Goal: Transaction & Acquisition: Download file/media

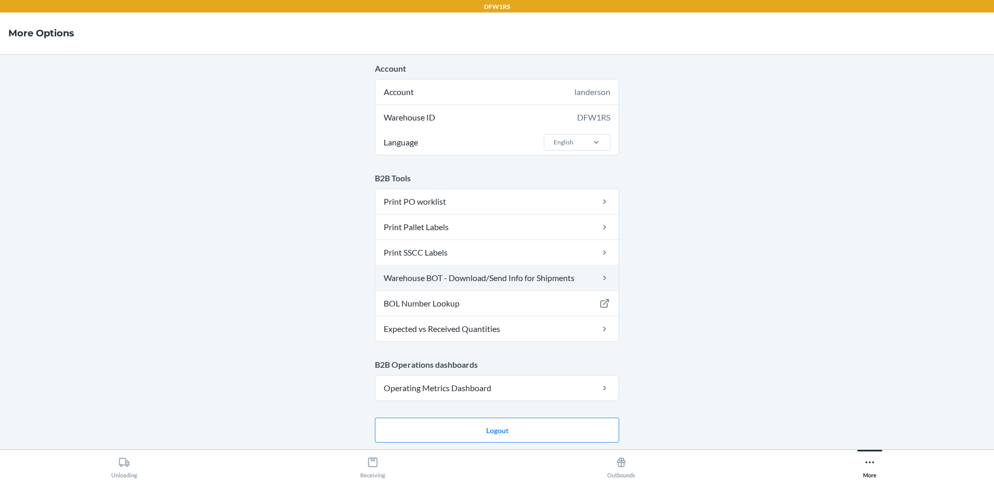
click at [474, 276] on link "Warehouse BOT - Download/Send Info for Shipments" at bounding box center [496, 278] width 243 height 25
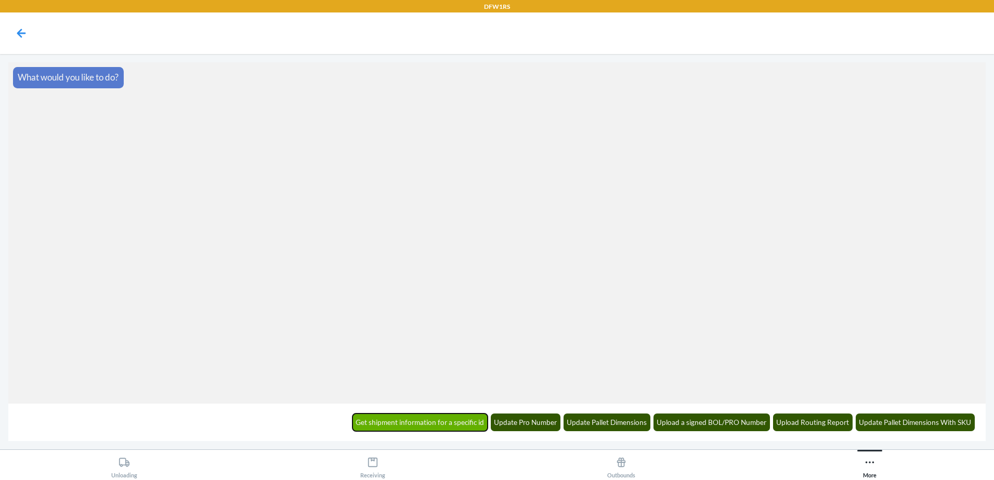
click at [427, 422] on button "Get shipment information for a specific id" at bounding box center [420, 423] width 136 height 18
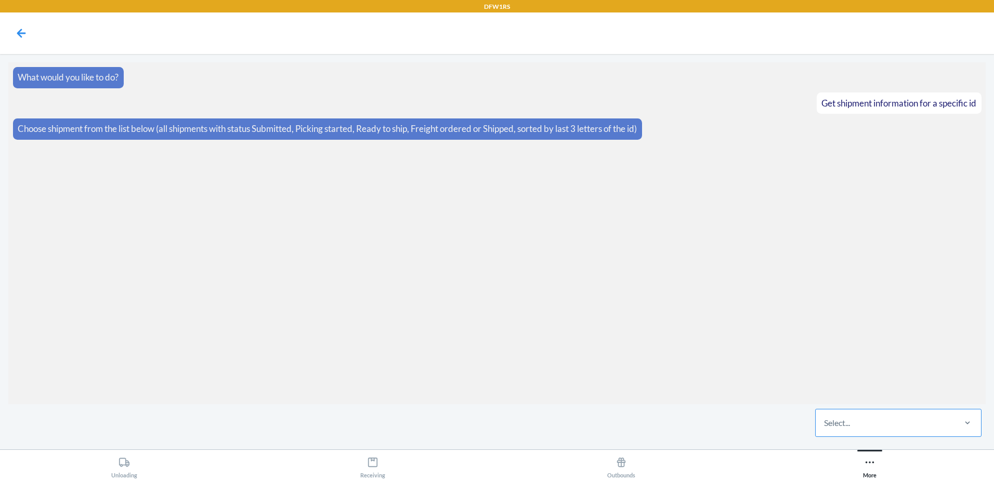
click at [860, 425] on div "Select..." at bounding box center [885, 423] width 138 height 27
click at [825, 425] on input "Select..." at bounding box center [824, 423] width 1 height 12
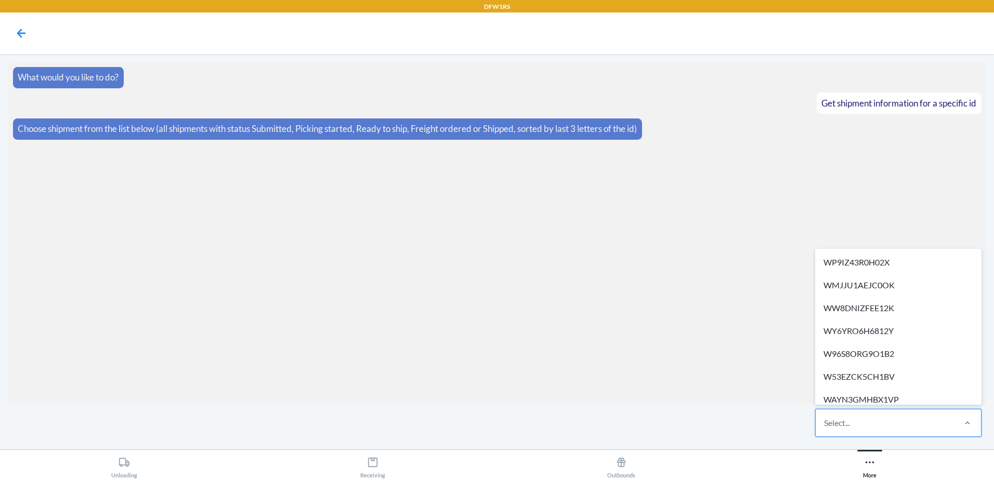
paste input "WBNKQTWEJ83I9"
type input "WBNKQTWEJ83I9"
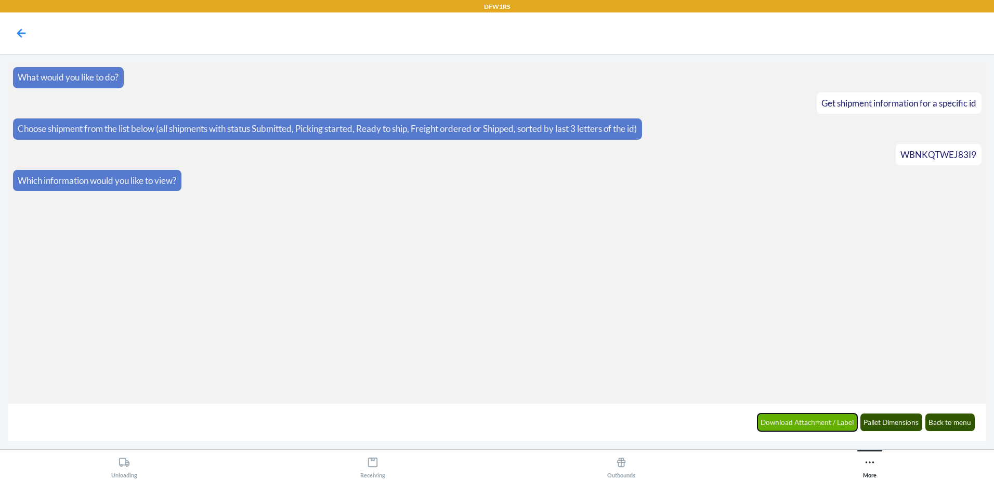
click at [809, 417] on button "Download Attachment / Label" at bounding box center [807, 423] width 100 height 18
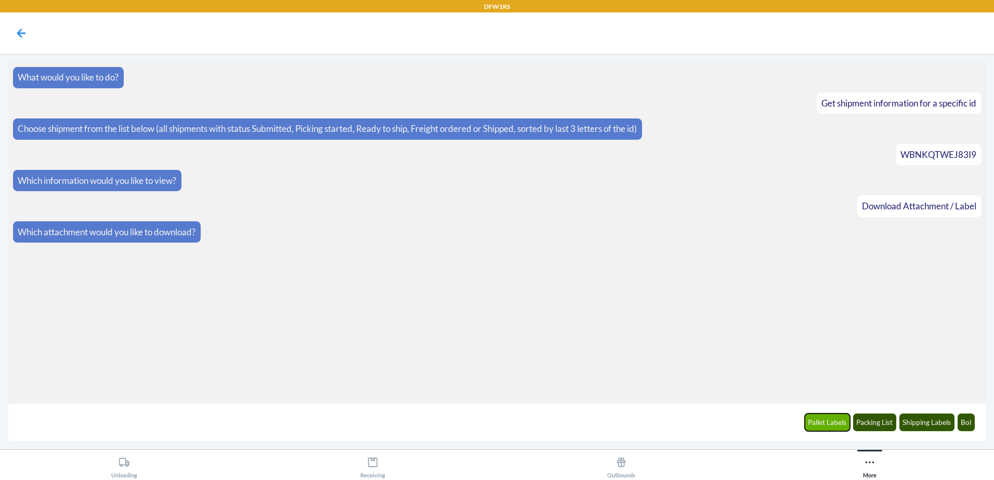
click at [831, 418] on button "Pallet Labels" at bounding box center [828, 423] width 46 height 18
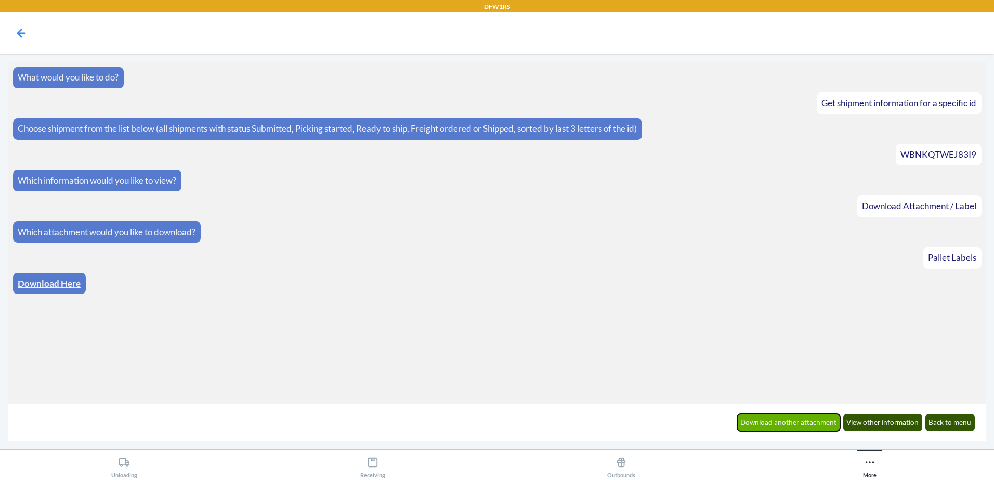
click at [805, 426] on button "Download another attachment" at bounding box center [788, 423] width 103 height 18
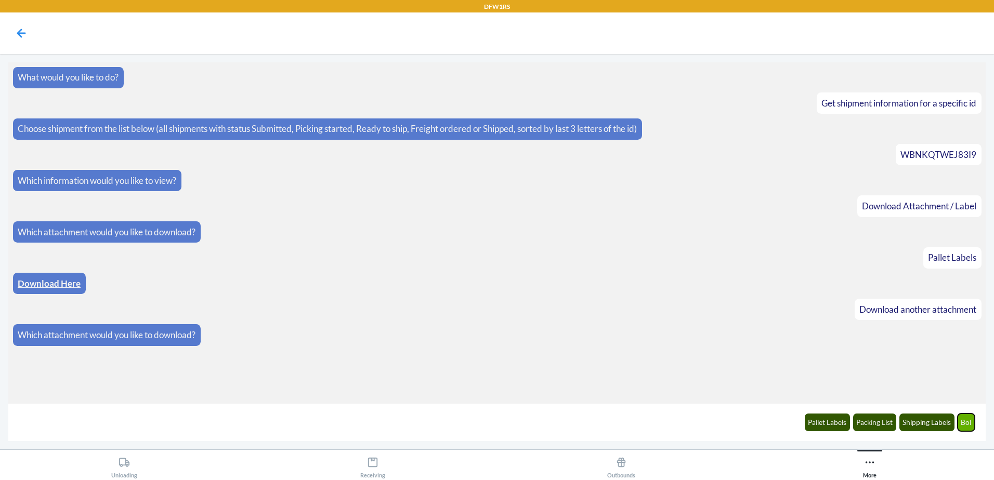
click at [965, 423] on button "Bol" at bounding box center [966, 423] width 18 height 18
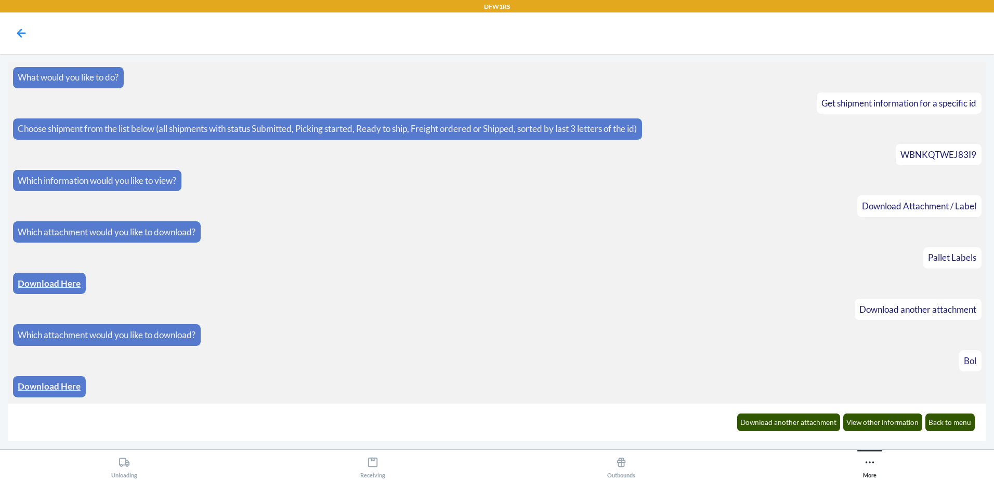
click at [41, 278] on p "Download Here" at bounding box center [49, 284] width 63 height 14
click at [44, 281] on link "Download Here" at bounding box center [49, 283] width 63 height 11
click at [639, 85] on article "What would you like to do?" at bounding box center [497, 77] width 968 height 21
click at [60, 390] on link "Download Here" at bounding box center [49, 386] width 63 height 11
click at [956, 419] on button "Back to menu" at bounding box center [950, 423] width 50 height 18
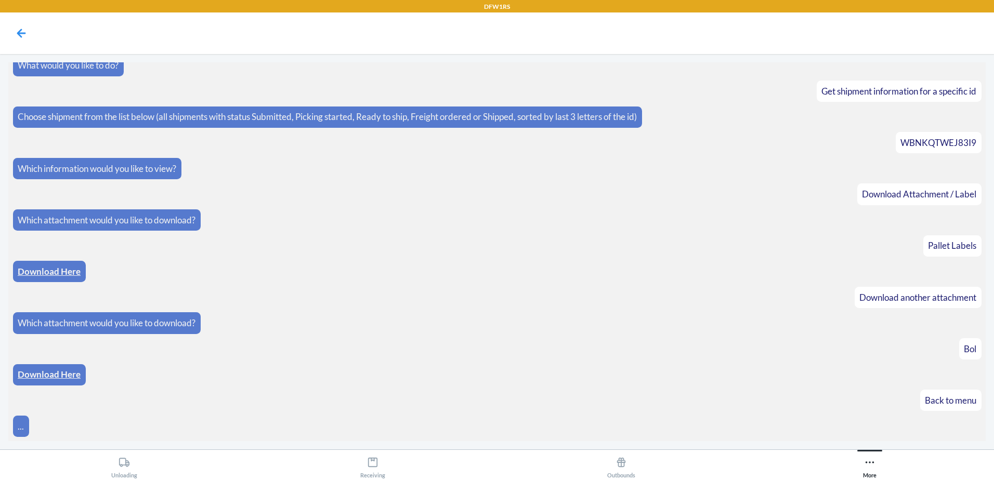
scroll to position [49, 0]
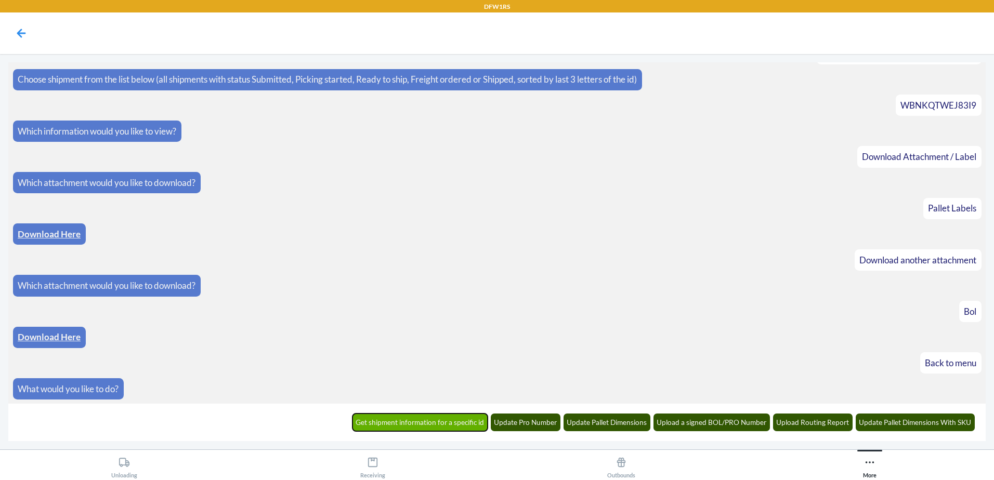
click at [396, 428] on button "Get shipment information for a specific id" at bounding box center [420, 423] width 136 height 18
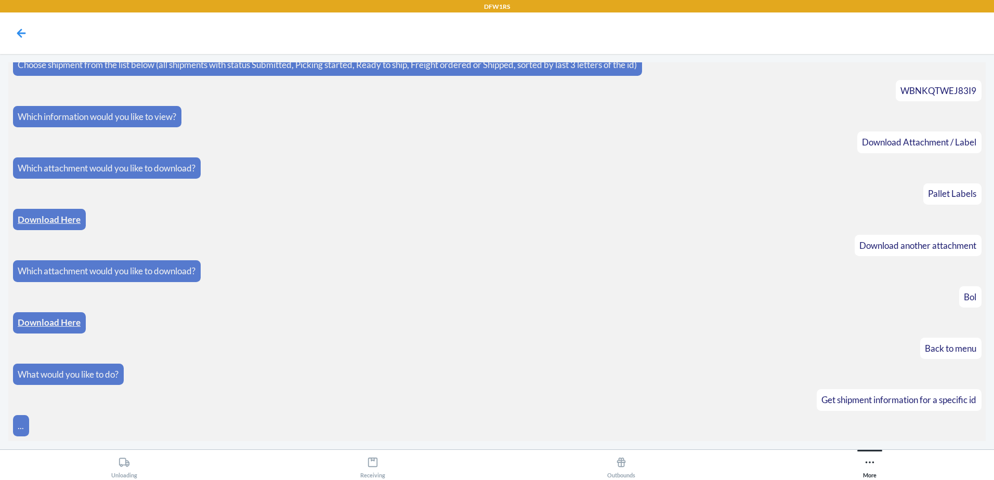
scroll to position [101, 0]
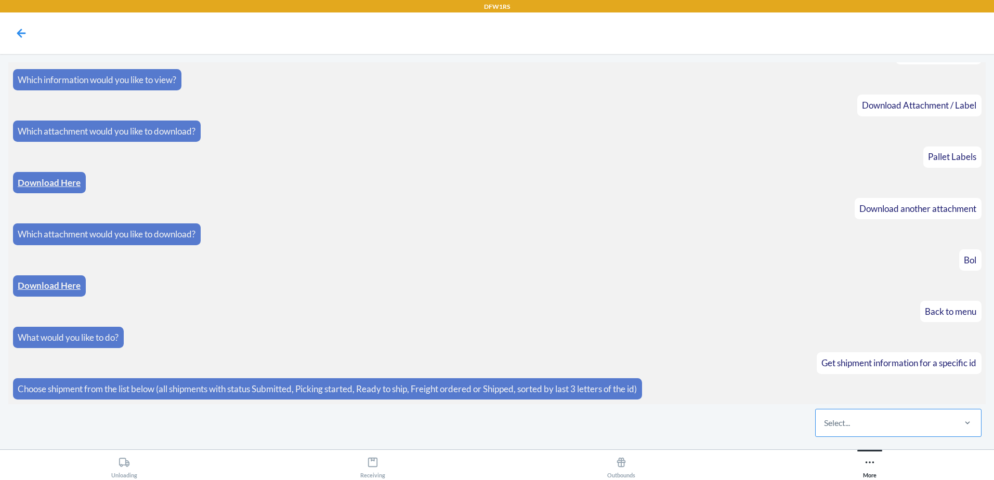
click at [863, 430] on div "Select..." at bounding box center [885, 423] width 138 height 27
click at [825, 429] on input "Select..." at bounding box center [824, 423] width 1 height 12
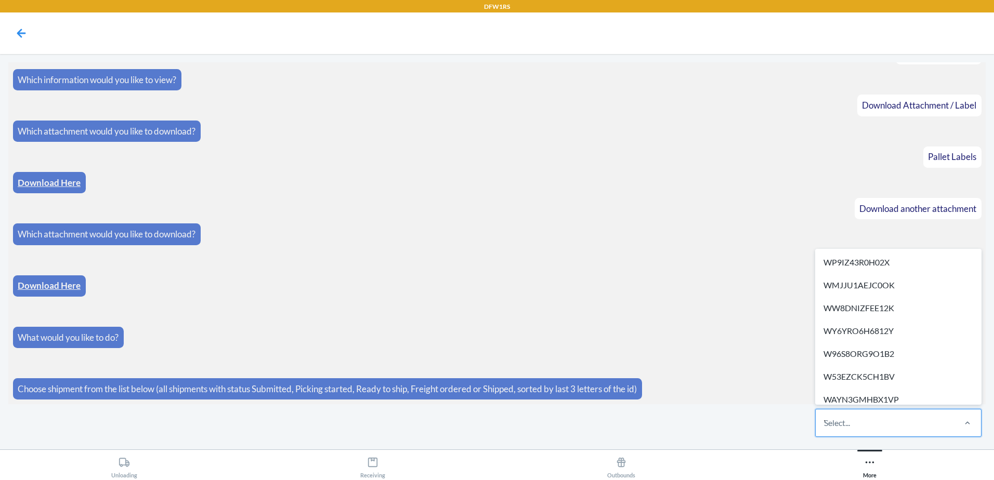
type input "W238MQGJZKMMA"
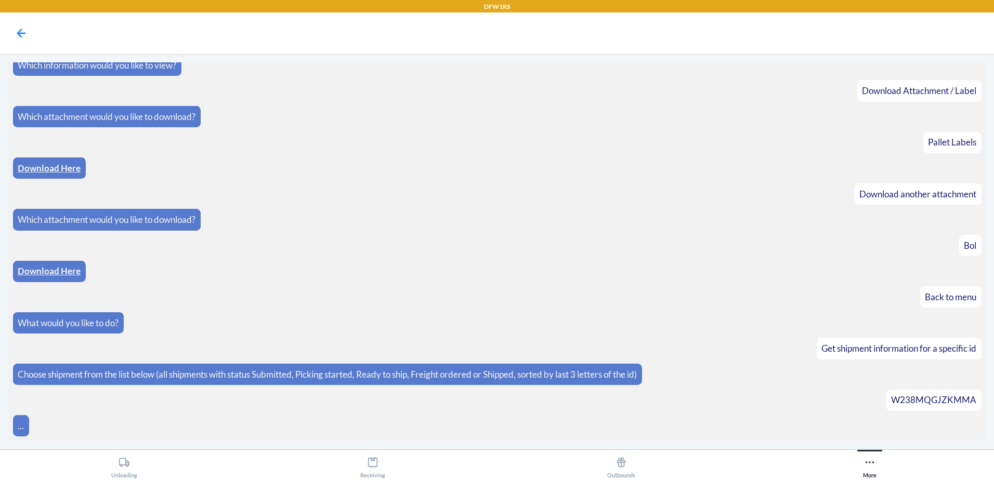
scroll to position [153, 0]
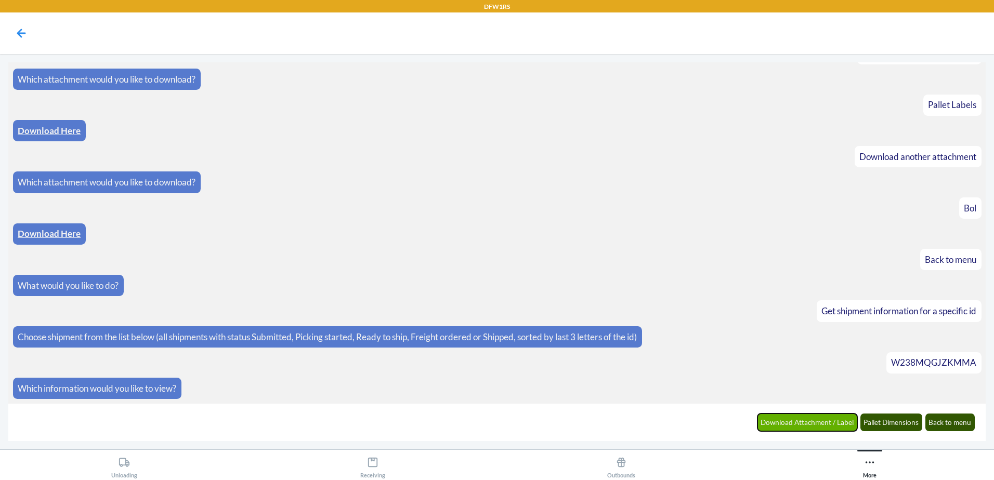
click at [797, 429] on button "Download Attachment / Label" at bounding box center [807, 423] width 100 height 18
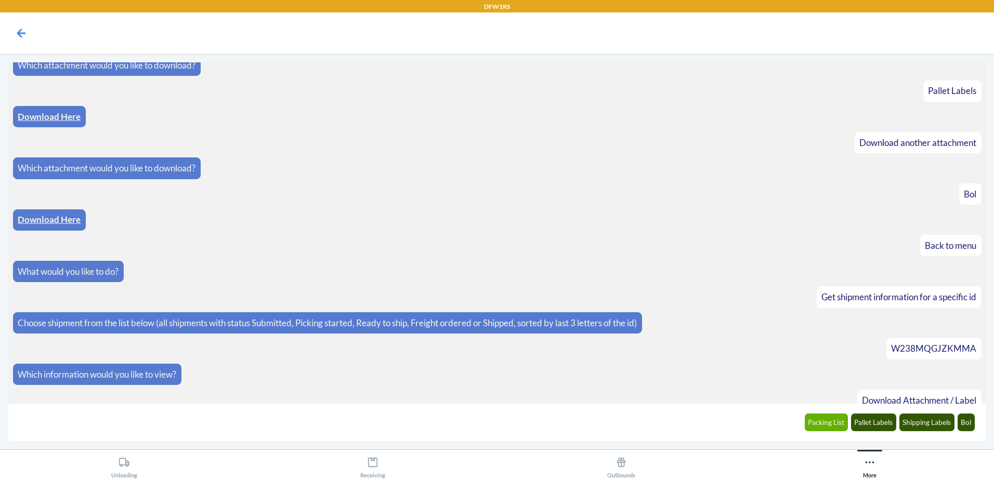
scroll to position [204, 0]
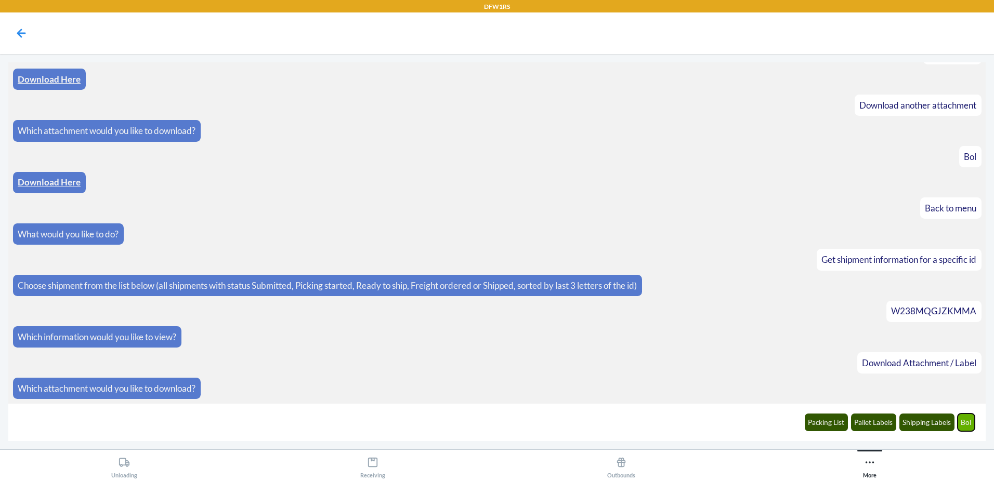
click at [963, 428] on button "Bol" at bounding box center [966, 423] width 18 height 18
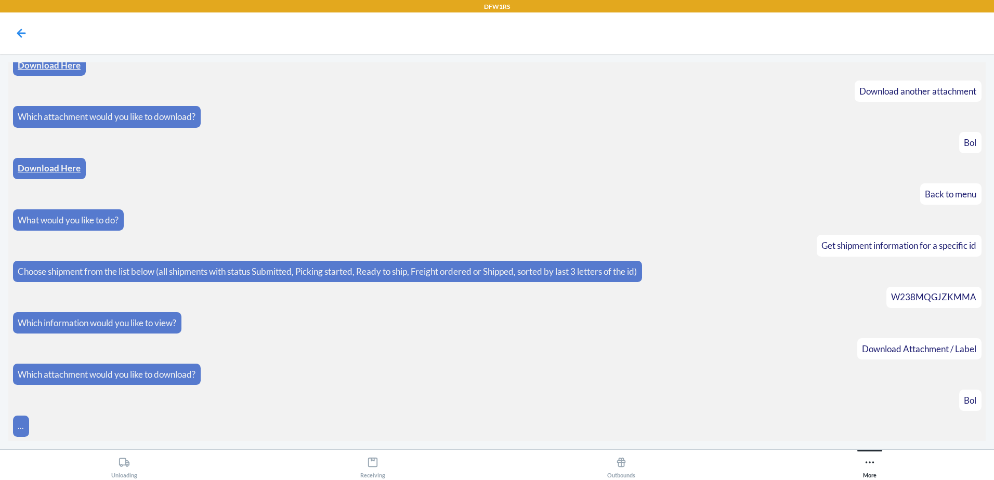
scroll to position [256, 0]
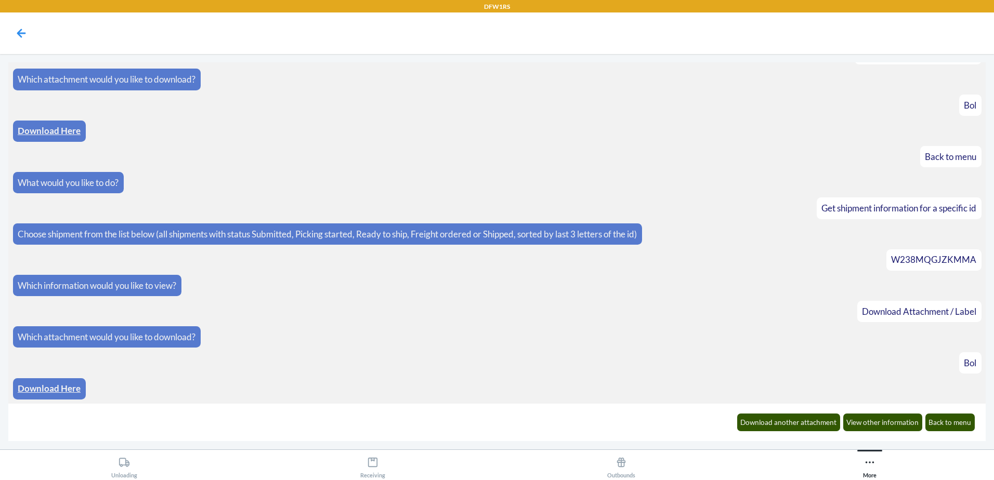
click at [70, 387] on link "Download Here" at bounding box center [49, 388] width 63 height 11
click at [954, 417] on button "Back to menu" at bounding box center [950, 423] width 50 height 18
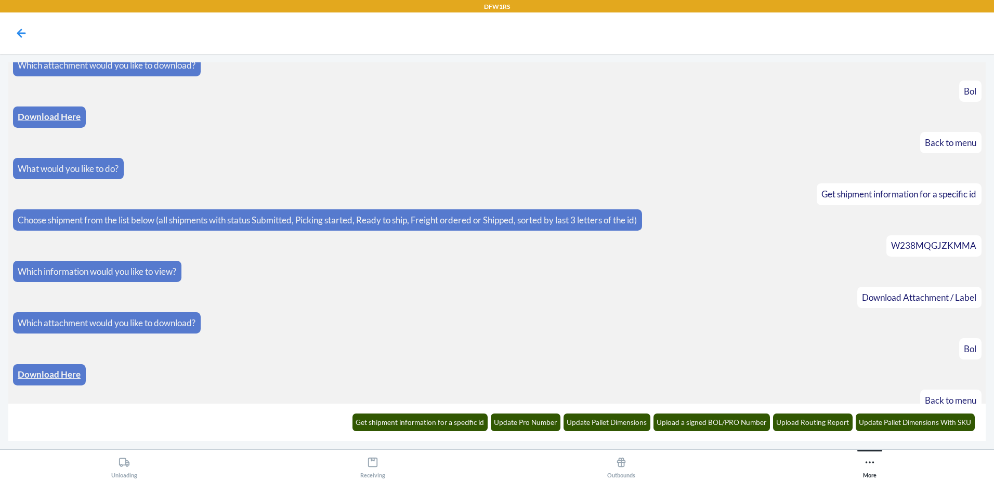
scroll to position [307, 0]
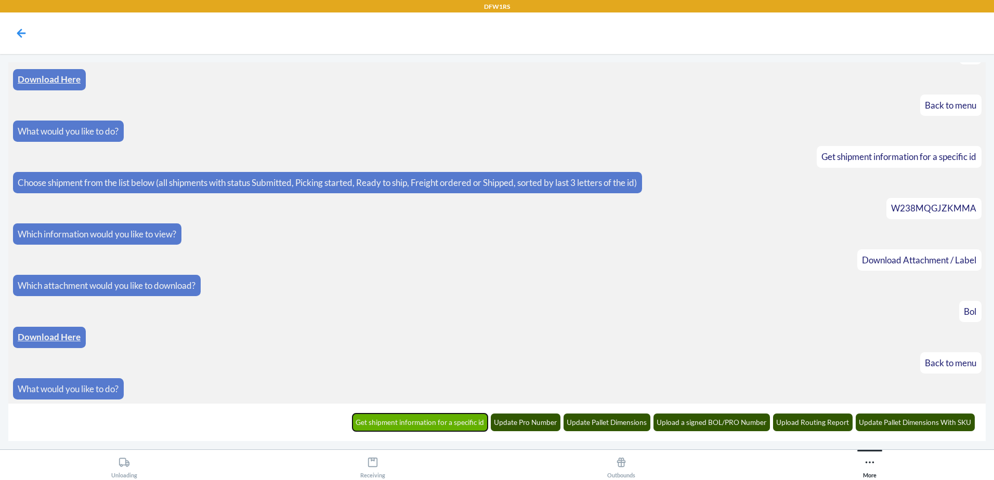
click at [398, 425] on button "Get shipment information for a specific id" at bounding box center [420, 423] width 136 height 18
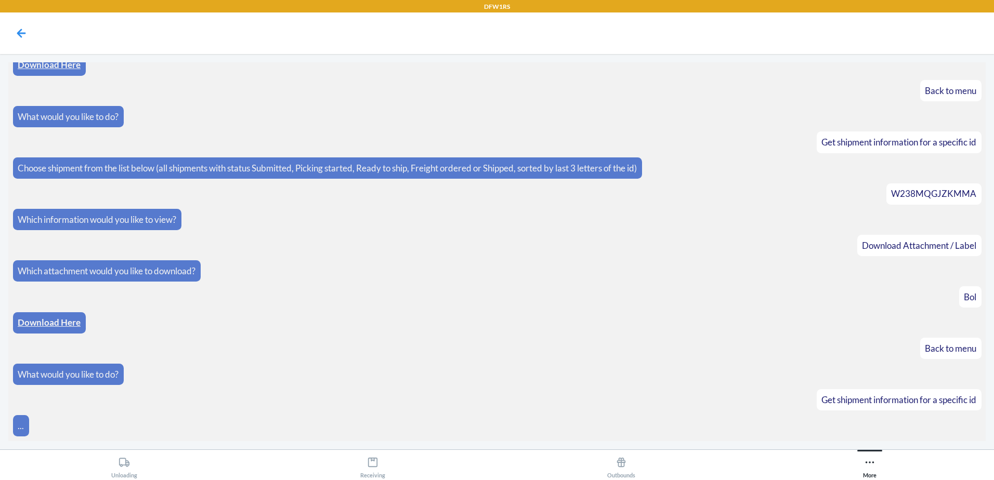
scroll to position [359, 0]
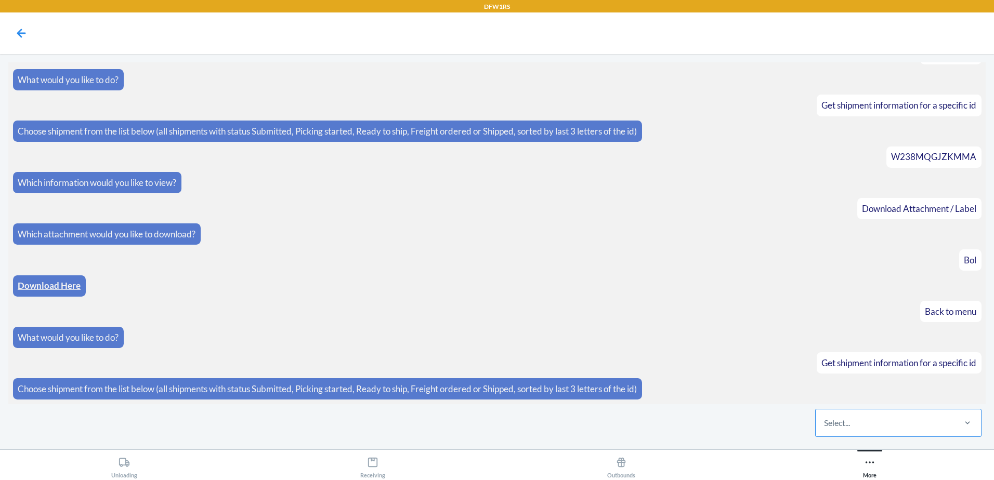
click at [886, 418] on div "Select..." at bounding box center [885, 423] width 138 height 27
click at [825, 418] on input "Select..." at bounding box center [824, 423] width 1 height 12
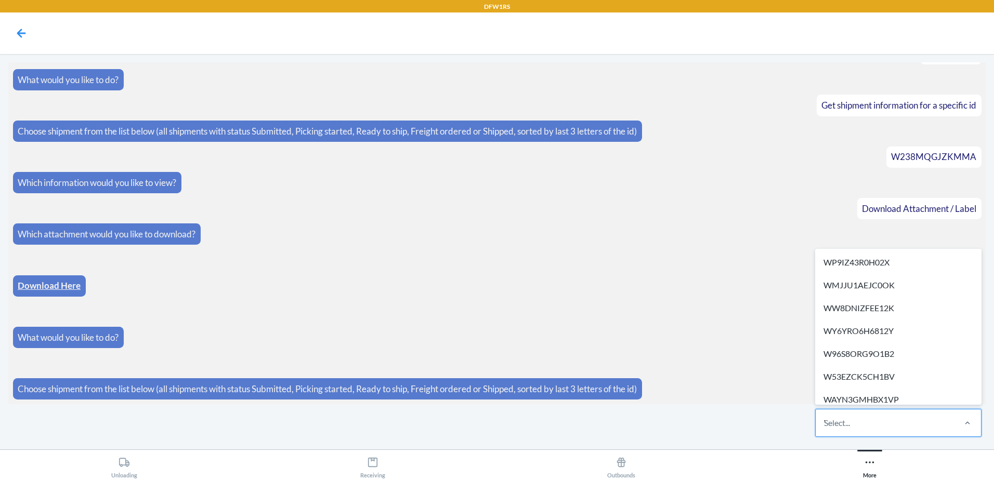
type input "W4G4S3D3ZNH19"
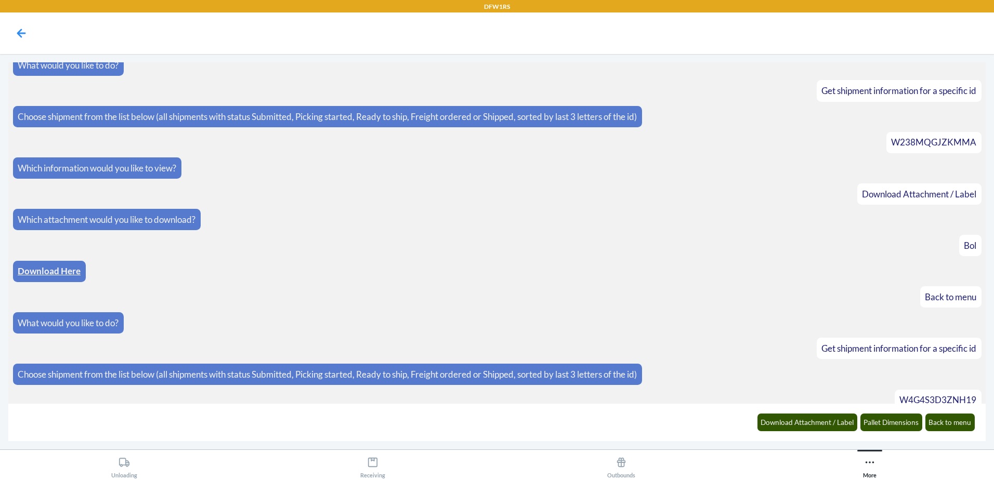
scroll to position [411, 0]
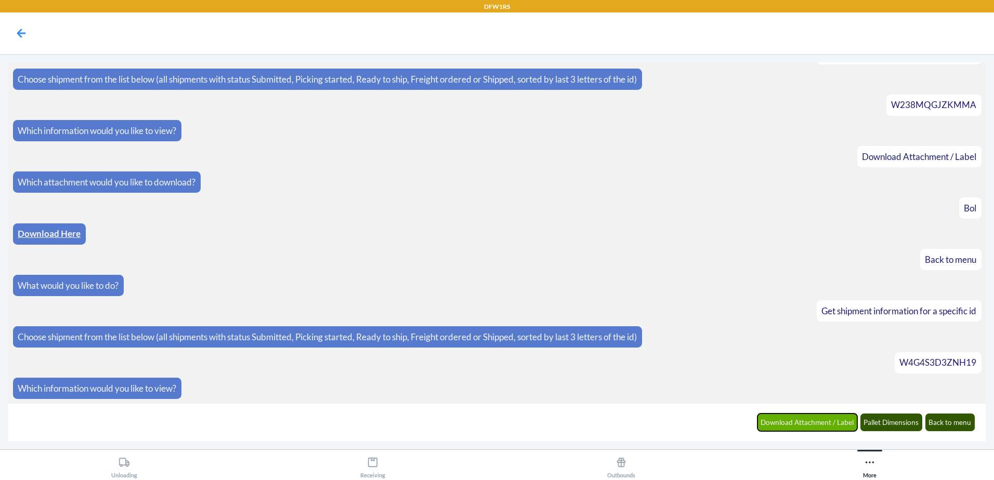
click at [838, 418] on button "Download Attachment / Label" at bounding box center [807, 423] width 100 height 18
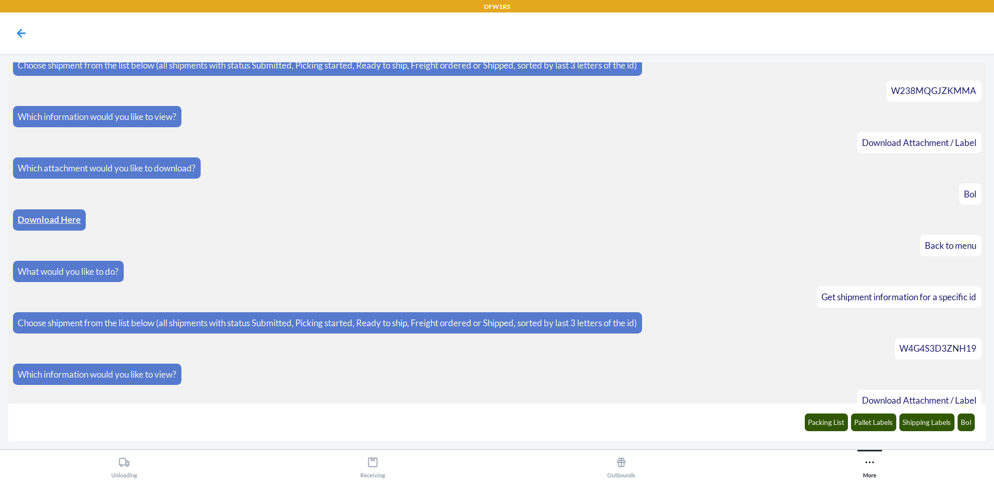
scroll to position [462, 0]
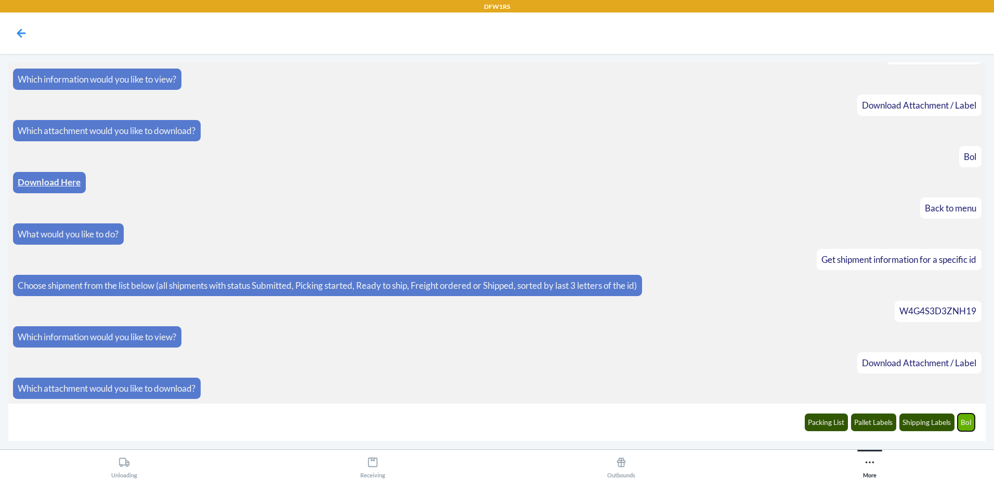
click at [970, 419] on button "Bol" at bounding box center [966, 423] width 18 height 18
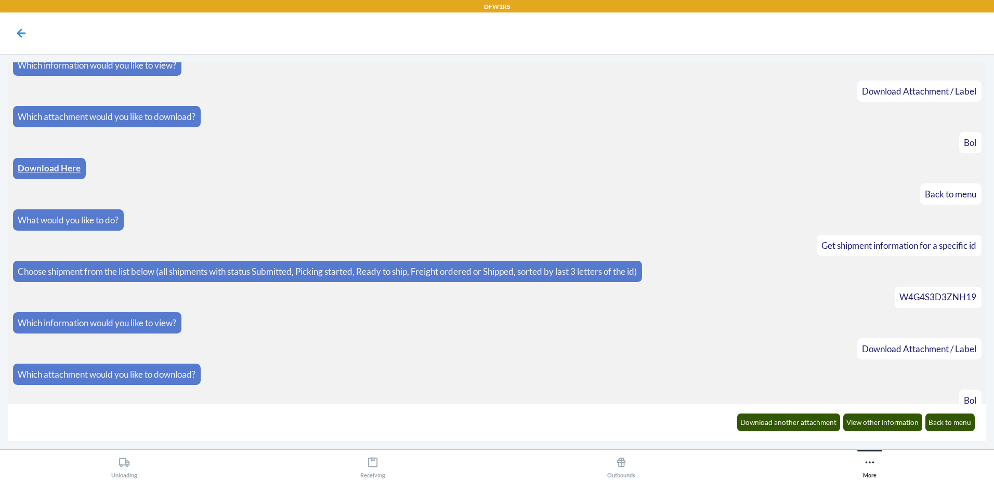
scroll to position [514, 0]
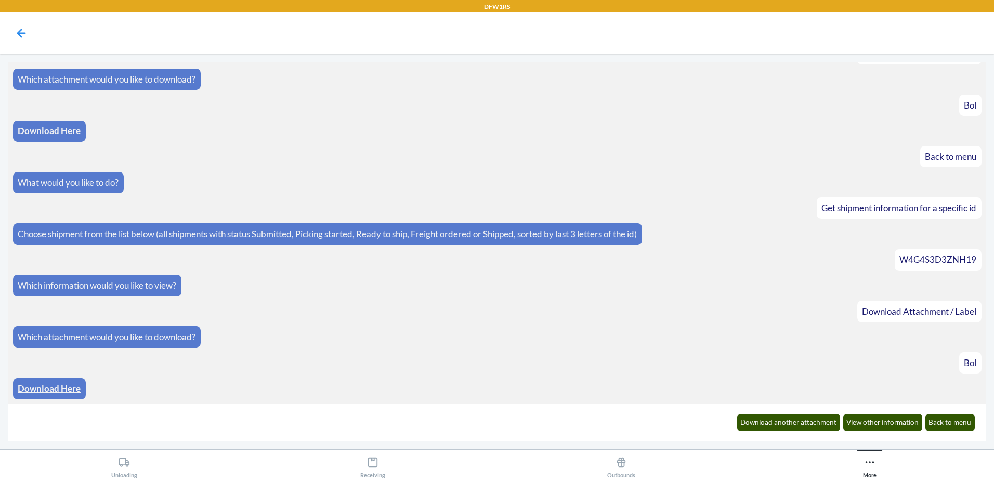
click at [45, 386] on link "Download Here" at bounding box center [49, 388] width 63 height 11
